Goal: Task Accomplishment & Management: Use online tool/utility

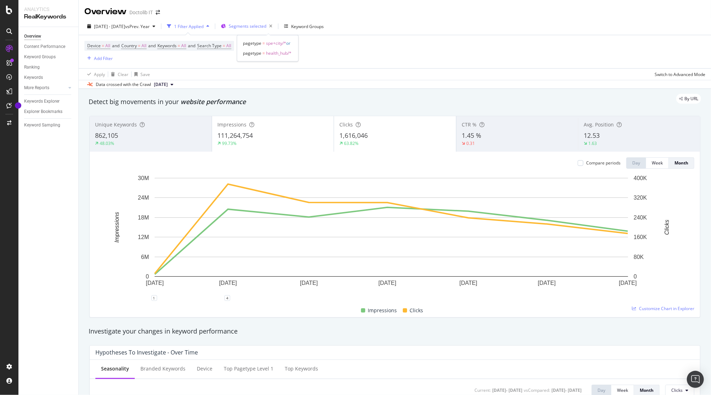
click at [266, 26] on span "Segments selected" at bounding box center [248, 26] width 38 height 6
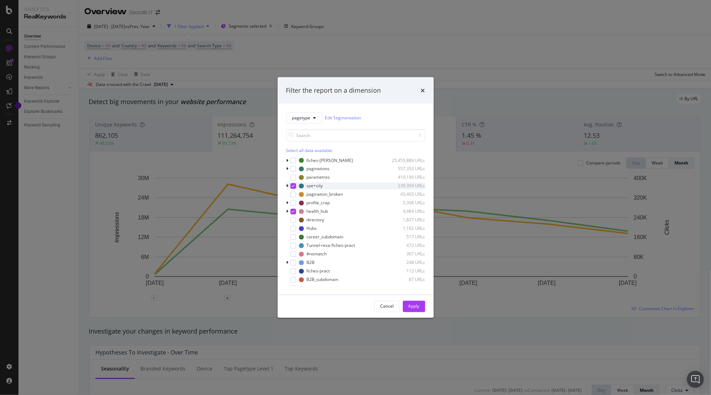
click at [293, 184] on icon "modal" at bounding box center [293, 186] width 3 height 4
click at [287, 210] on icon "modal" at bounding box center [288, 211] width 2 height 4
click at [299, 227] on div "modal" at bounding box center [298, 228] width 6 height 6
click at [412, 308] on div "Apply" at bounding box center [414, 306] width 11 height 6
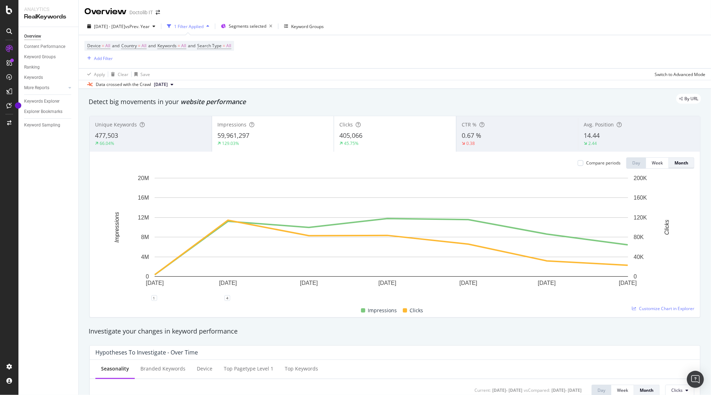
click at [675, 159] on div "Month" at bounding box center [682, 163] width 14 height 10
click at [686, 164] on button "Month" at bounding box center [682, 162] width 26 height 11
click at [136, 30] on div "[DATE] - [DATE] vs Prev. Year" at bounding box center [121, 26] width 74 height 11
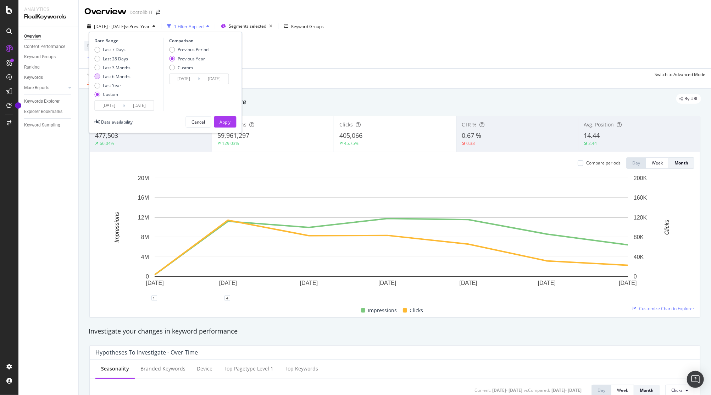
click at [95, 74] on div "Last 6 Months" at bounding box center [112, 76] width 36 height 6
type input "[DATE]"
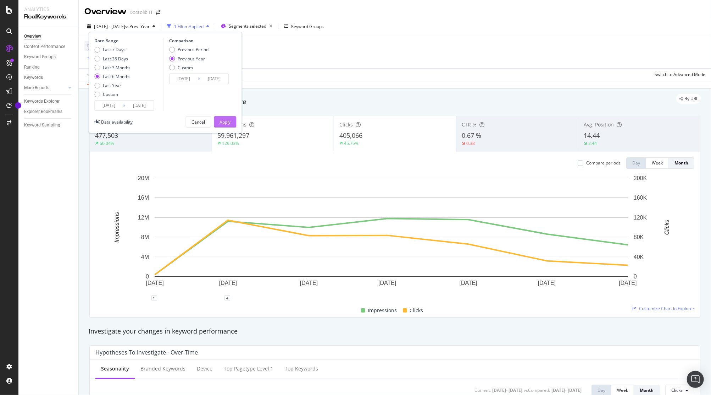
click at [228, 123] on div "Apply" at bounding box center [225, 122] width 11 height 6
